Goal: Task Accomplishment & Management: Manage account settings

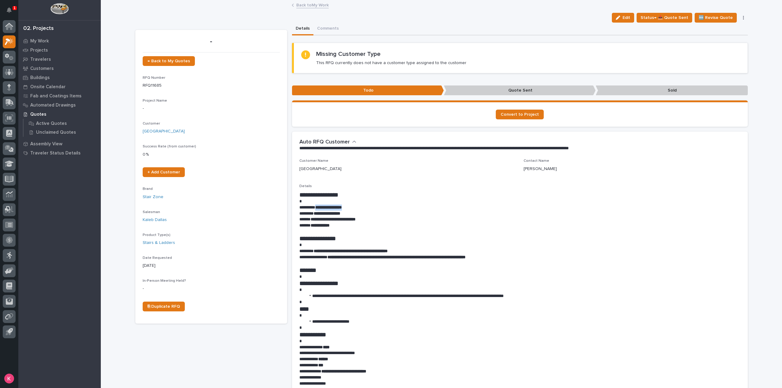
drag, startPoint x: 318, startPoint y: 206, endPoint x: 375, endPoint y: 210, distance: 56.9
click at [375, 210] on p "**********" at bounding box center [519, 208] width 441 height 6
copy strong "**********"
drag, startPoint x: 316, startPoint y: 250, endPoint x: 357, endPoint y: 249, distance: 40.6
click at [357, 249] on strong "**********" at bounding box center [351, 251] width 74 height 4
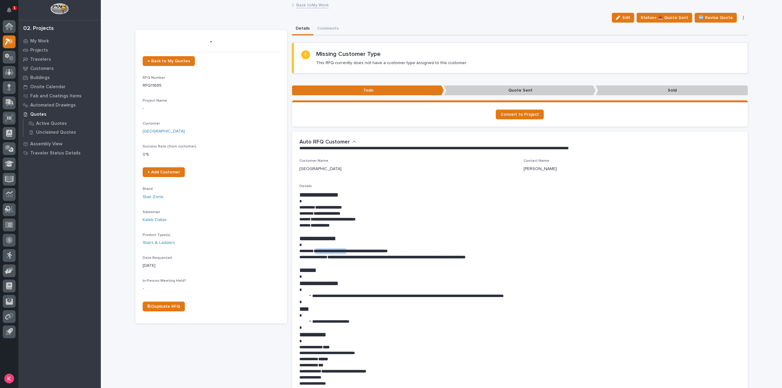
copy strong "**********"
drag, startPoint x: 360, startPoint y: 250, endPoint x: 402, endPoint y: 251, distance: 42.8
click at [388, 251] on strong "**********" at bounding box center [351, 251] width 74 height 4
copy strong "**********"
click at [669, 20] on span "Status→ 📤 Quote Sent" at bounding box center [665, 17] width 48 height 7
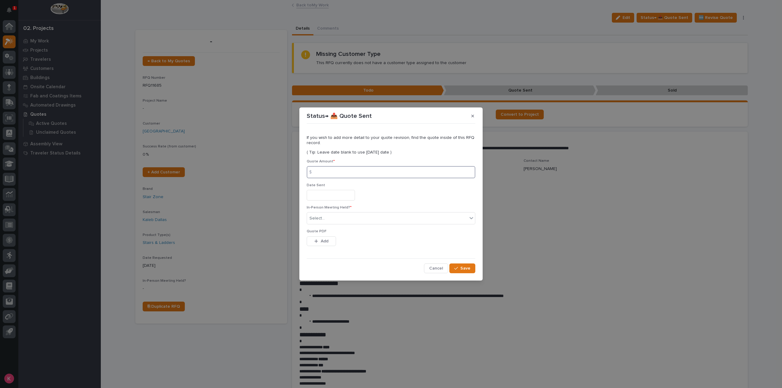
drag, startPoint x: 374, startPoint y: 177, endPoint x: 381, endPoint y: 181, distance: 7.1
click at [374, 177] on input at bounding box center [391, 172] width 169 height 12
click at [380, 174] on input at bounding box center [391, 172] width 169 height 12
type input "189902"
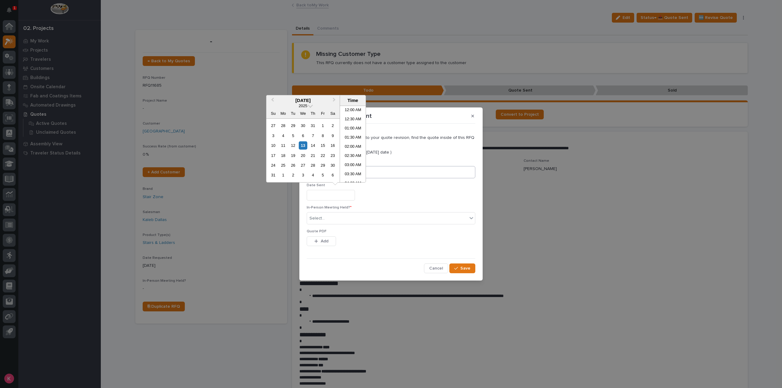
scroll to position [223, 0]
click at [384, 207] on p "In-Person Meeting Held? *" at bounding box center [391, 208] width 169 height 4
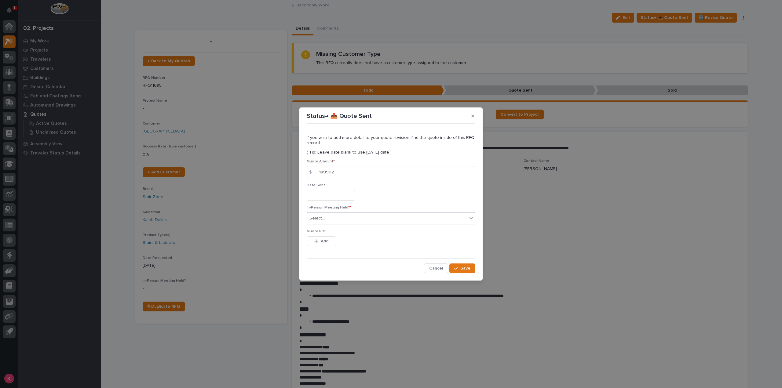
click at [337, 217] on div "Select..." at bounding box center [387, 219] width 160 height 10
drag, startPoint x: 325, startPoint y: 241, endPoint x: 331, endPoint y: 242, distance: 6.1
click at [326, 241] on span "Add" at bounding box center [325, 241] width 8 height 5
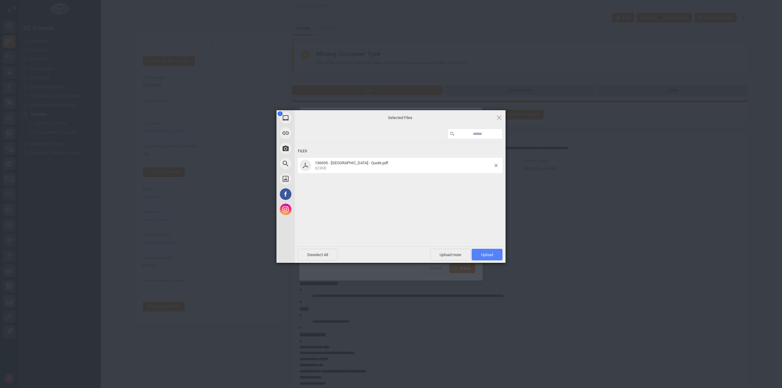
drag, startPoint x: 480, startPoint y: 252, endPoint x: 483, endPoint y: 254, distance: 3.7
click at [480, 252] on span "Upload 1" at bounding box center [487, 255] width 31 height 12
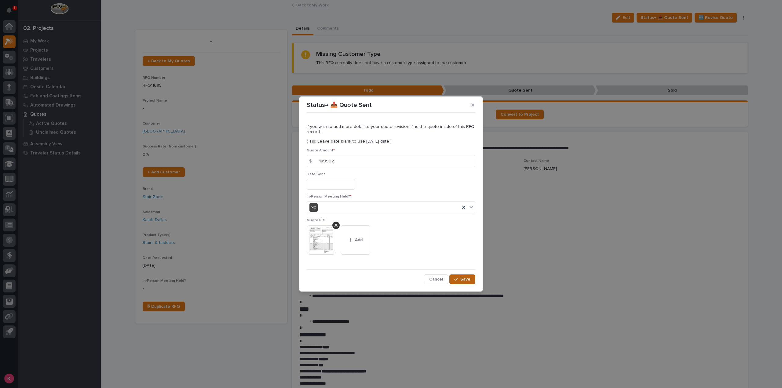
click at [468, 279] on span "Save" at bounding box center [465, 279] width 10 height 5
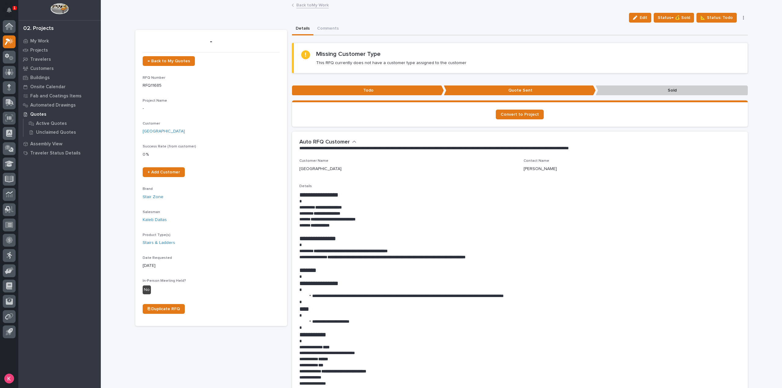
click at [309, 7] on link "Back to My Work" at bounding box center [312, 4] width 32 height 7
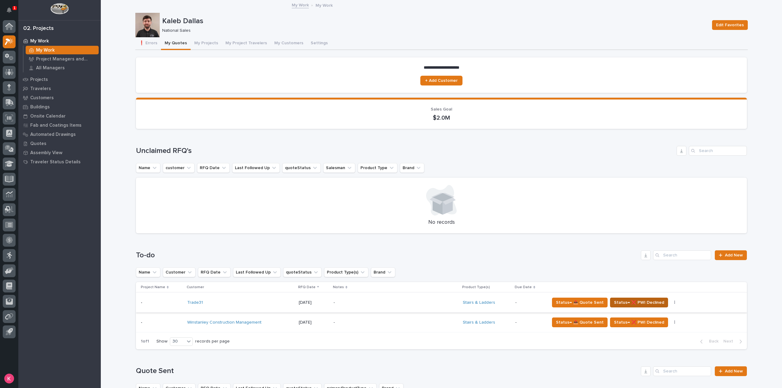
click at [647, 302] on span "Status→ ❌ PWI Declined" at bounding box center [639, 302] width 50 height 7
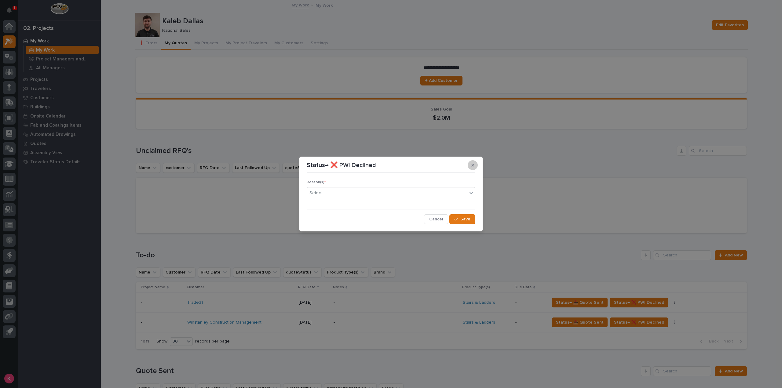
click at [472, 165] on icon "button" at bounding box center [472, 165] width 3 height 3
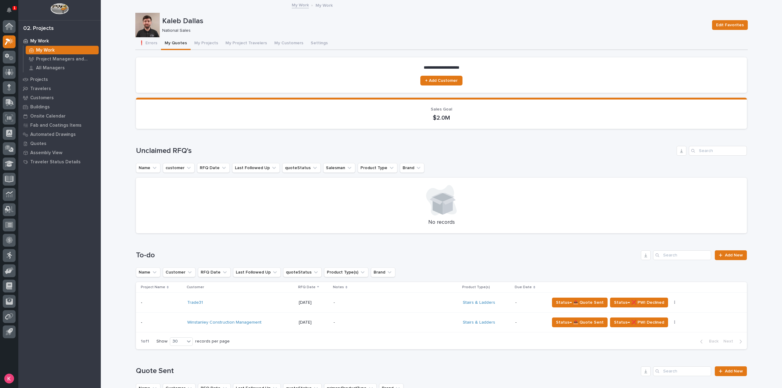
click at [631, 139] on div "Loading... Saving… Unclaimed RFQ's Name customer RFQ Date Last Followed Up quot…" at bounding box center [441, 186] width 611 height 104
click at [237, 293] on td "Trade31" at bounding box center [240, 303] width 111 height 20
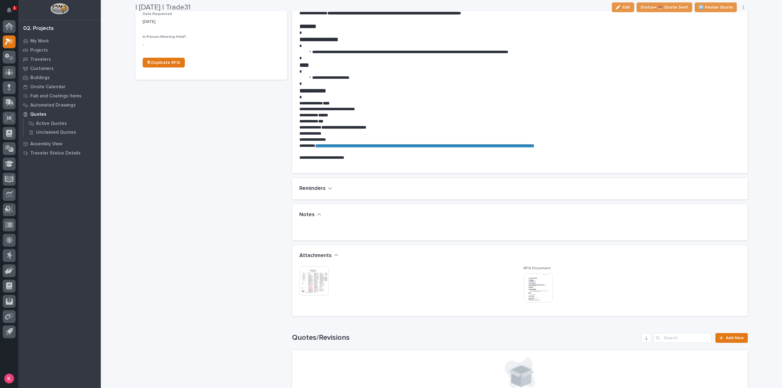
scroll to position [244, 0]
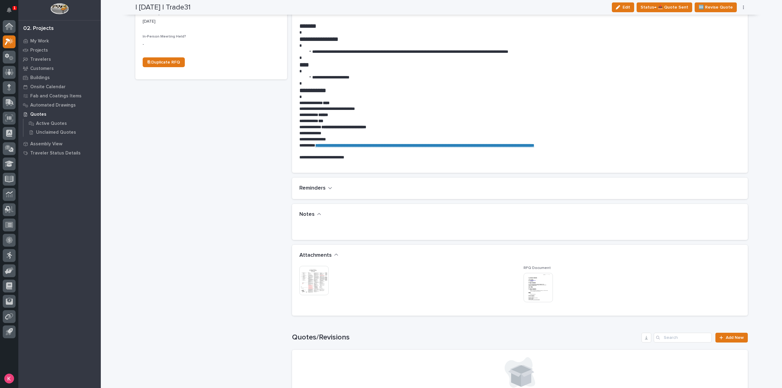
click at [315, 275] on img at bounding box center [313, 280] width 29 height 29
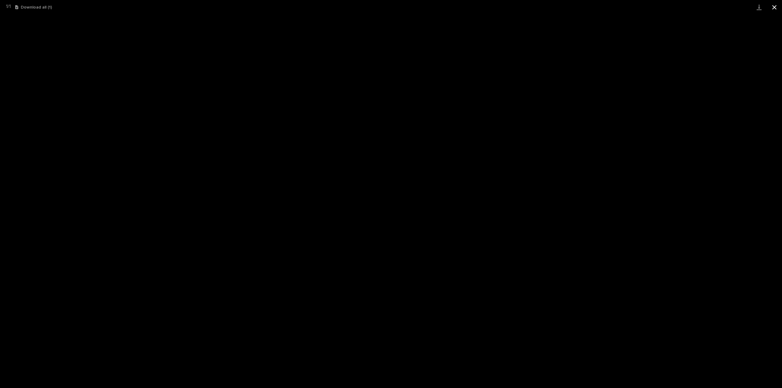
click at [775, 7] on button "Close gallery" at bounding box center [774, 7] width 15 height 14
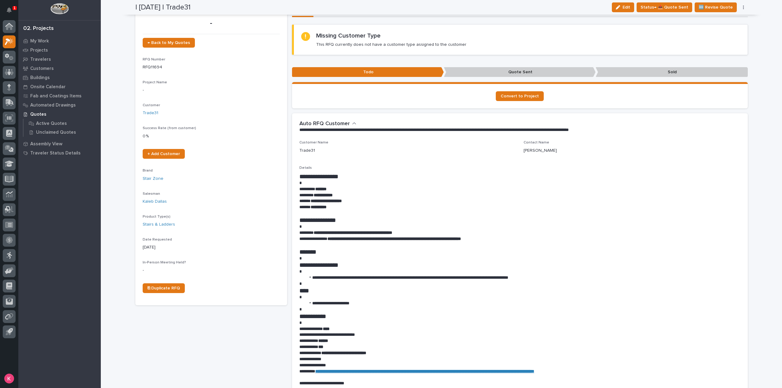
scroll to position [0, 0]
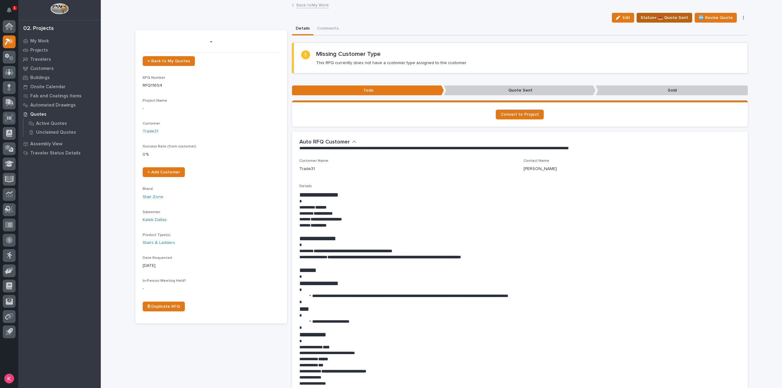
click at [668, 19] on span "Status→ 📤 Quote Sent" at bounding box center [665, 17] width 48 height 7
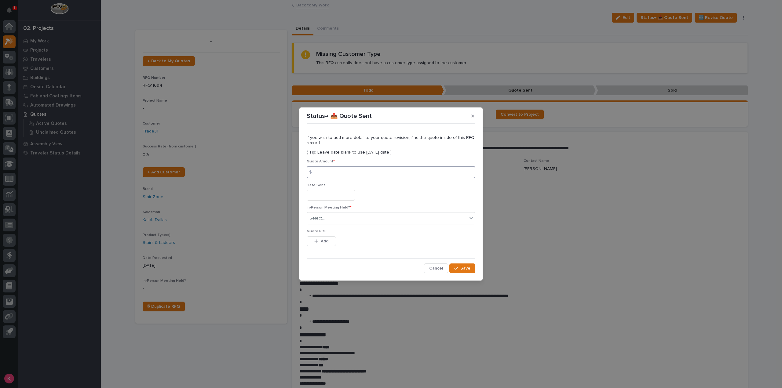
drag, startPoint x: 338, startPoint y: 177, endPoint x: 361, endPoint y: 178, distance: 22.9
click at [339, 177] on input at bounding box center [391, 172] width 169 height 12
drag, startPoint x: 351, startPoint y: 170, endPoint x: 358, endPoint y: 171, distance: 6.6
click at [352, 170] on input at bounding box center [391, 172] width 169 height 12
type input "6160"
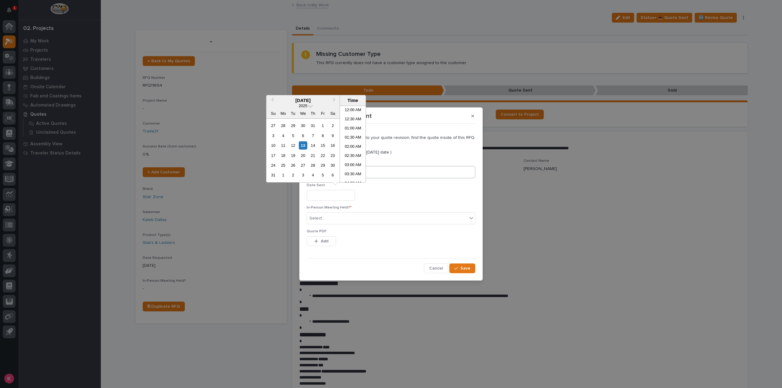
scroll to position [232, 0]
click at [335, 225] on div "In-Person Meeting Held? * Select..." at bounding box center [391, 218] width 169 height 24
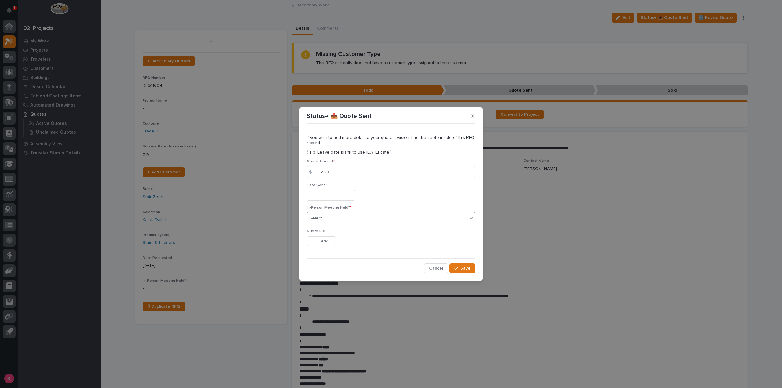
click at [339, 223] on div "Select..." at bounding box center [387, 219] width 160 height 10
drag, startPoint x: 335, startPoint y: 235, endPoint x: 336, endPoint y: 243, distance: 7.7
click at [333, 238] on div "No" at bounding box center [391, 241] width 168 height 11
click at [336, 244] on div "This file cannot be opened Download File Add" at bounding box center [391, 242] width 169 height 12
click at [332, 242] on button "Add" at bounding box center [321, 241] width 29 height 10
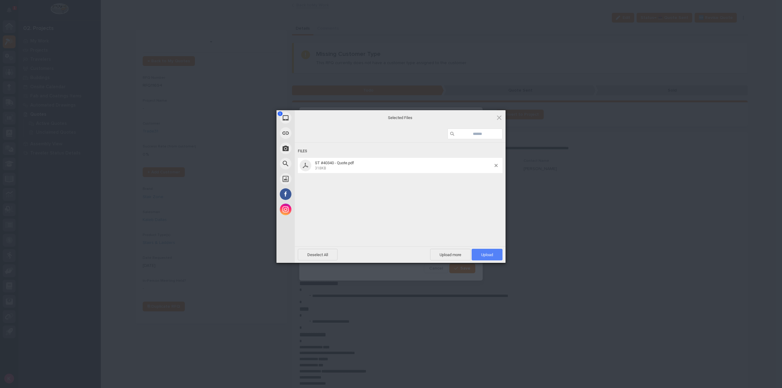
click at [488, 254] on span "Upload 1" at bounding box center [487, 255] width 12 height 5
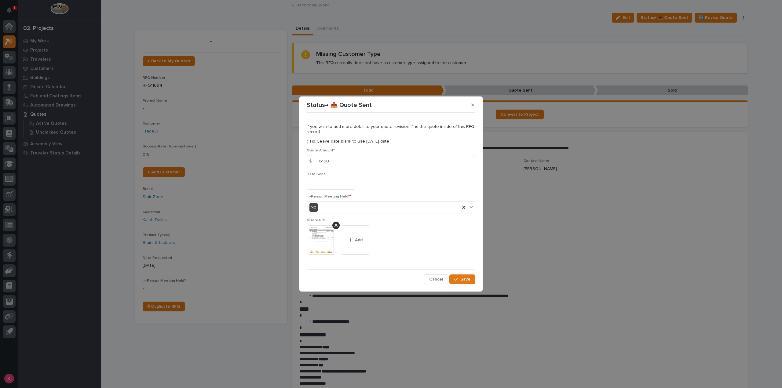
click at [467, 285] on div "If you wish to add more detail to your quote revision, find the quote inside of…" at bounding box center [391, 200] width 172 height 172
click at [466, 279] on span "Save" at bounding box center [465, 279] width 10 height 5
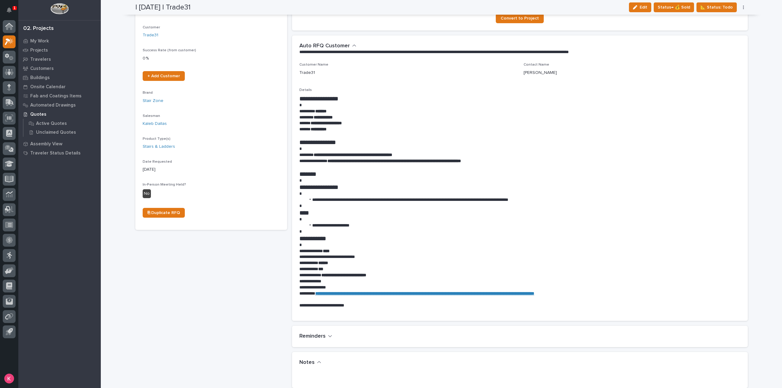
scroll to position [0, 0]
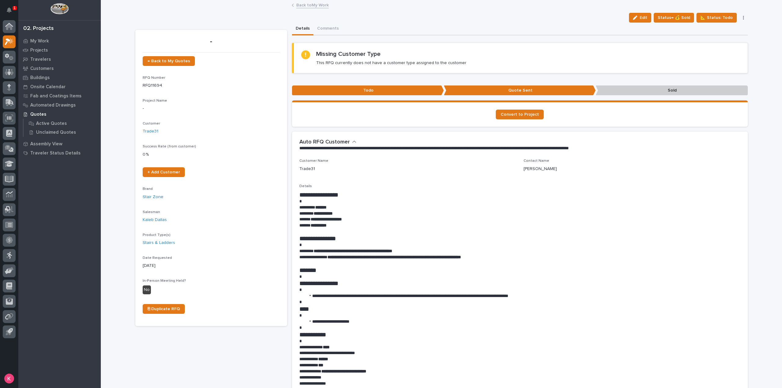
click at [316, 6] on link "Back to My Work" at bounding box center [312, 4] width 32 height 7
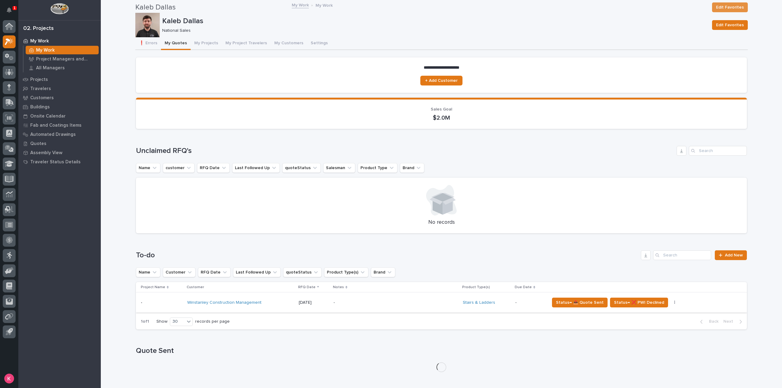
click at [372, 308] on div "Loading... Saving… To-do Add New Name Customer RFQ Date Last Followed Up quoteS…" at bounding box center [441, 286] width 611 height 96
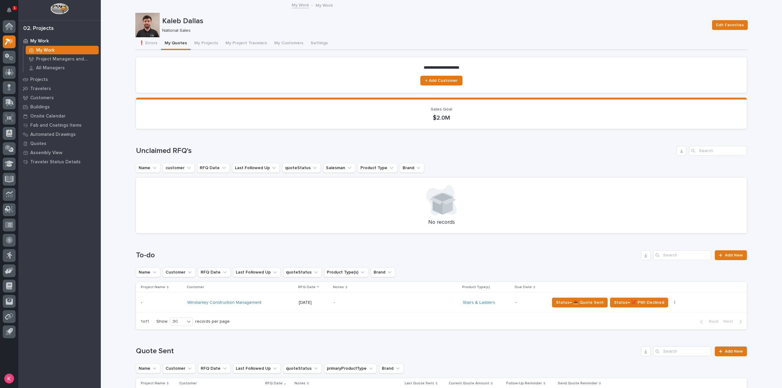
click at [384, 305] on p "-" at bounding box center [387, 302] width 107 height 5
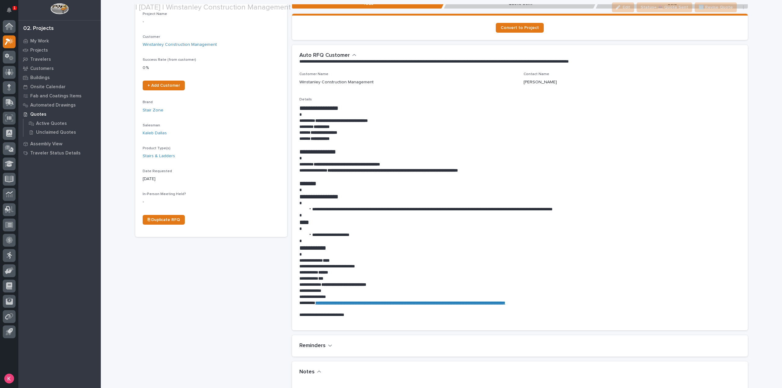
scroll to position [244, 0]
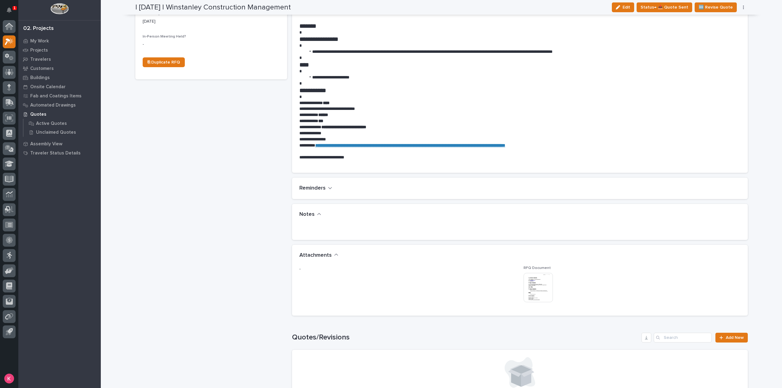
click at [537, 285] on img at bounding box center [538, 287] width 29 height 29
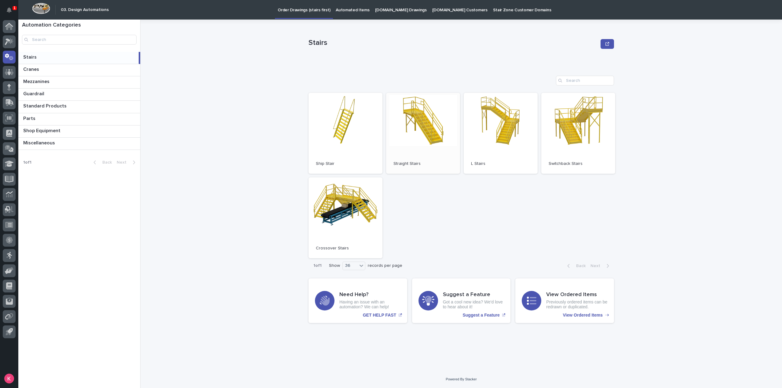
click at [409, 125] on link "Open" at bounding box center [423, 133] width 74 height 81
click at [347, 8] on p "Automated Items" at bounding box center [353, 6] width 34 height 13
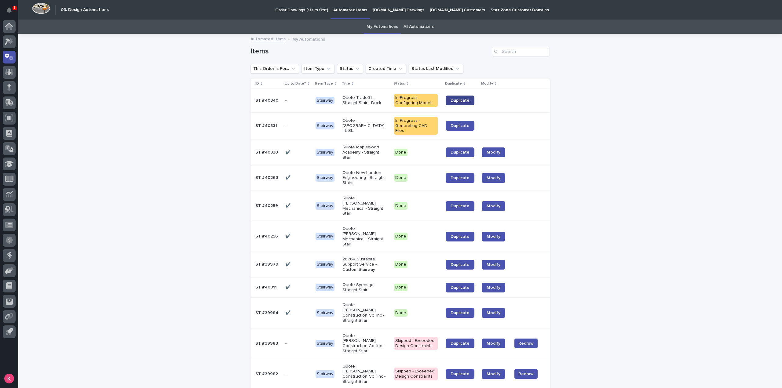
click at [468, 101] on link "Duplicate" at bounding box center [460, 101] width 29 height 10
